Goal: Information Seeking & Learning: Learn about a topic

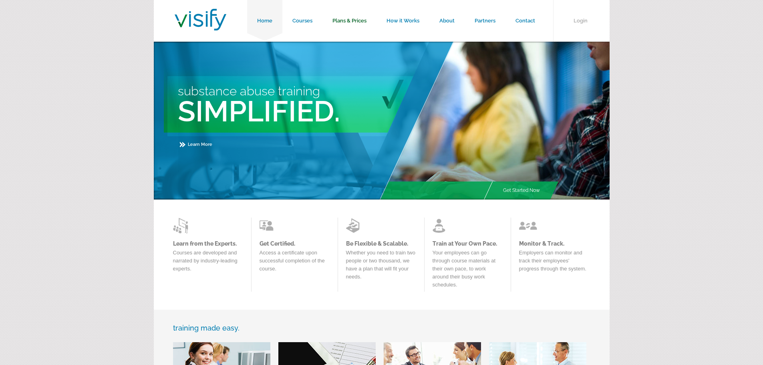
click at [347, 22] on link "Plans & Prices" at bounding box center [349, 21] width 54 height 42
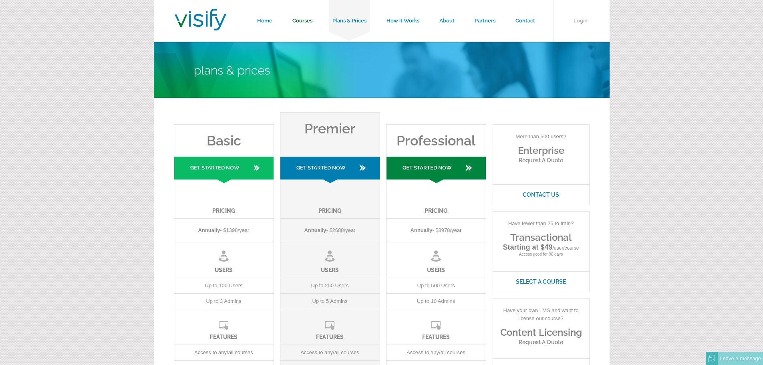
click at [304, 24] on link "Courses" at bounding box center [302, 21] width 40 height 42
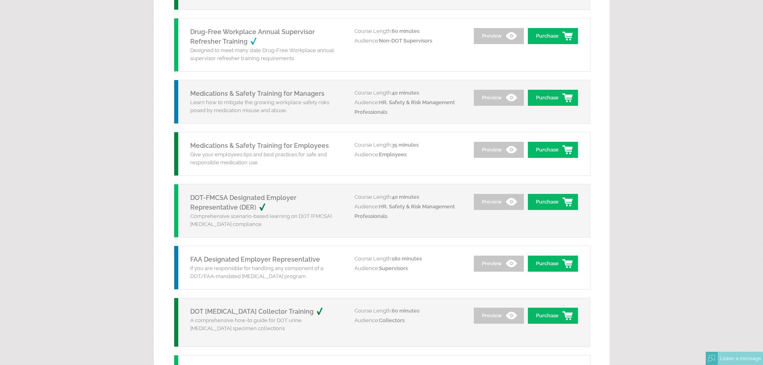
scroll to position [820, 0]
